Goal: Information Seeking & Learning: Learn about a topic

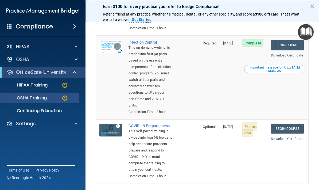
scroll to position [201, 0]
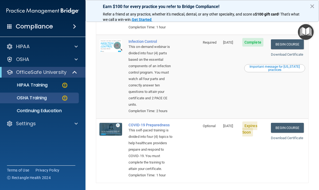
click at [285, 133] on link "Begin Course" at bounding box center [287, 128] width 33 height 10
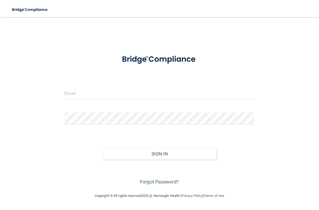
click at [207, 92] on input "email" at bounding box center [159, 93] width 191 height 12
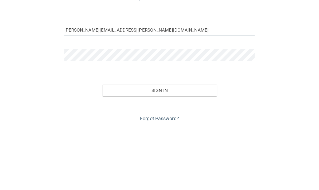
type input "[PERSON_NAME][EMAIL_ADDRESS][PERSON_NAME][DOMAIN_NAME]"
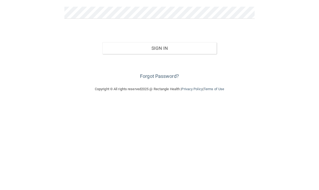
click at [177, 131] on button "Sign In" at bounding box center [159, 137] width 115 height 12
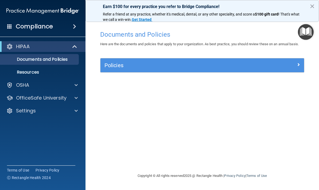
click at [299, 67] on span at bounding box center [298, 64] width 3 height 6
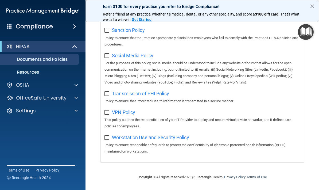
scroll to position [443, 0]
click at [77, 87] on span at bounding box center [76, 85] width 3 height 6
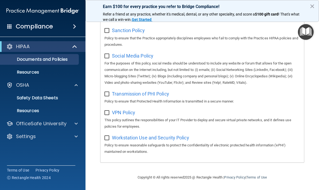
click at [74, 61] on p "Documents and Policies" at bounding box center [39, 59] width 73 height 5
click at [54, 75] on p "Resources" at bounding box center [39, 72] width 73 height 5
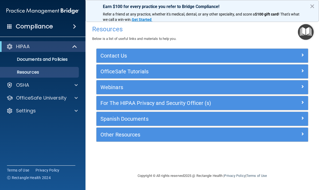
click at [68, 57] on p "Documents and Policies" at bounding box center [39, 59] width 73 height 5
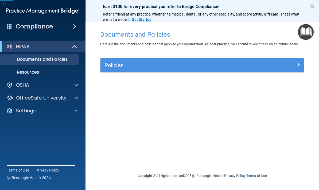
click at [66, 25] on div "Compliance" at bounding box center [43, 27] width 86 height 12
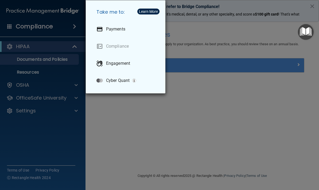
click at [76, 136] on div "Take me to: Payments Compliance Engagement Cyber Quant" at bounding box center [159, 95] width 319 height 190
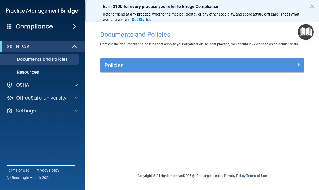
click at [314, 6] on button "×" at bounding box center [312, 6] width 5 height 9
